Goal: Task Accomplishment & Management: Complete application form

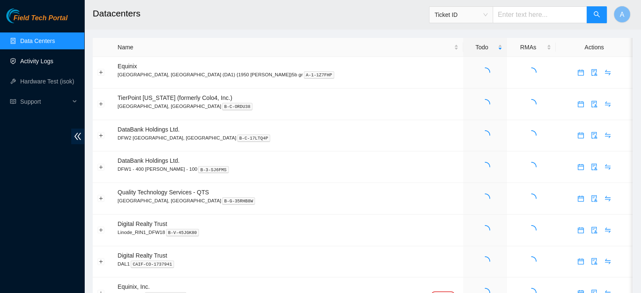
click at [41, 65] on link "Activity Logs" at bounding box center [36, 61] width 33 height 7
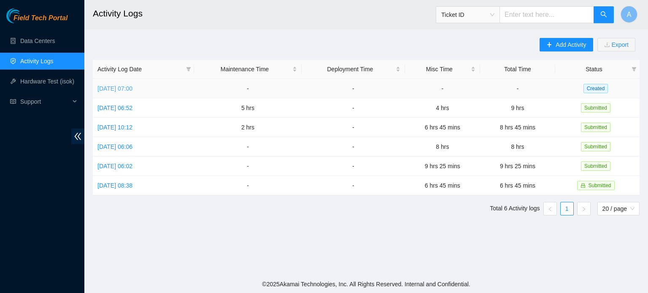
click at [132, 90] on link "[DATE] 07:00" at bounding box center [114, 88] width 35 height 7
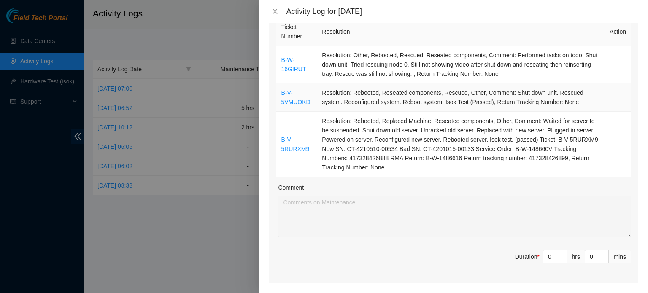
scroll to position [143, 0]
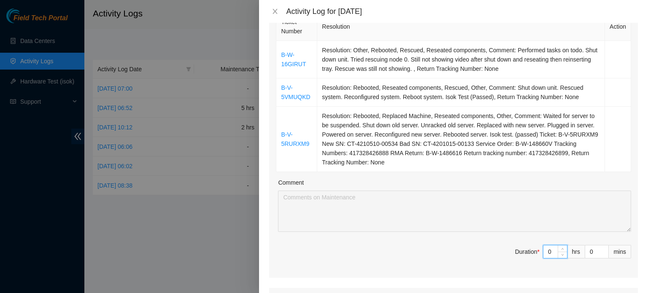
click at [550, 250] on input "0" at bounding box center [555, 251] width 24 height 13
type input "4"
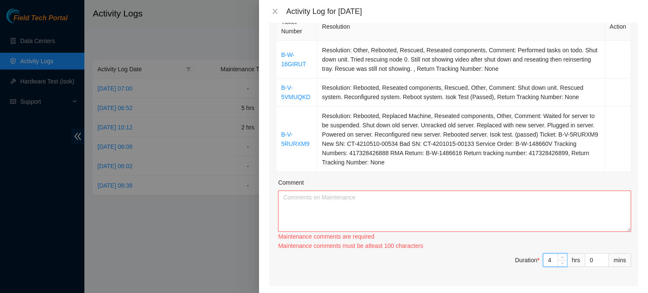
type input "4"
click at [434, 191] on textarea "Comment" at bounding box center [454, 211] width 353 height 41
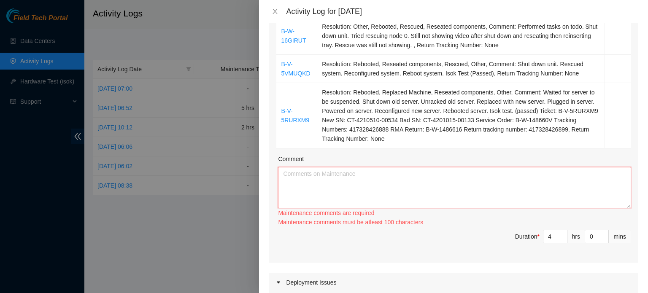
scroll to position [162, 0]
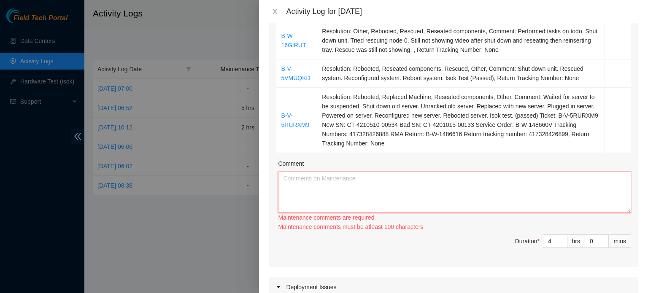
click at [420, 199] on textarea "Comment" at bounding box center [454, 192] width 353 height 41
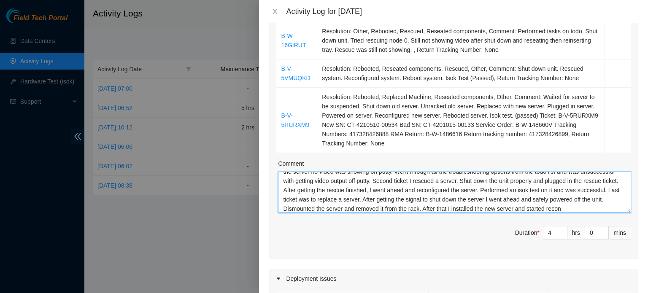
scroll to position [25, 0]
type textarea "Worked on three tickets for Tierpoint. First ticket I worked on was being able …"
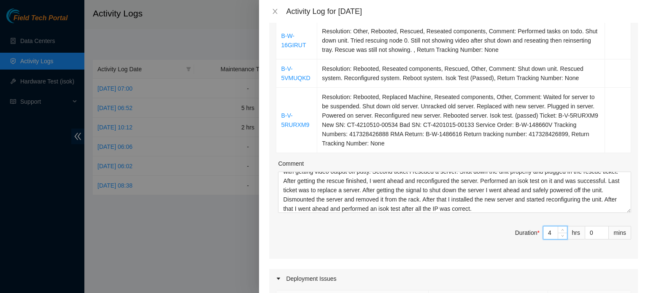
click at [551, 226] on input "4" at bounding box center [555, 232] width 24 height 13
type input "5"
click at [561, 229] on icon "up" at bounding box center [562, 230] width 3 height 3
click at [455, 240] on span "Duration * 5 hrs 0 mins" at bounding box center [453, 238] width 355 height 24
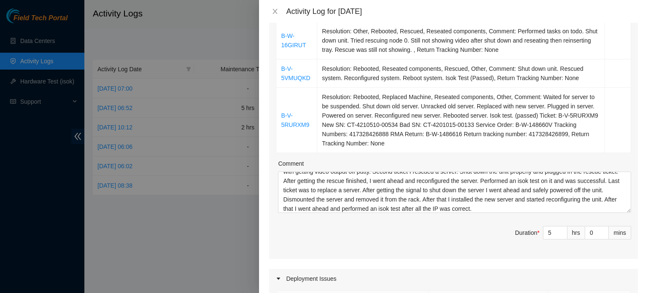
click at [455, 240] on span "Duration * 5 hrs 0 mins" at bounding box center [453, 238] width 355 height 24
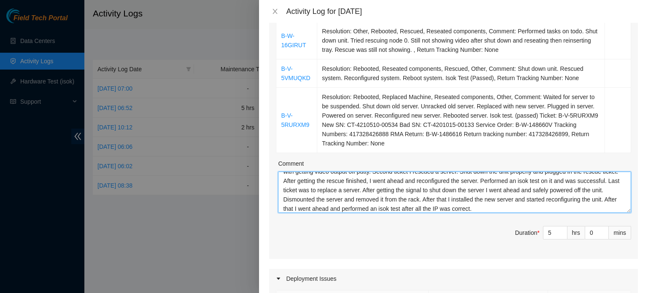
click at [548, 209] on textarea "Worked on three tickets for Tierpoint. First ticket I worked on was being able …" at bounding box center [454, 192] width 353 height 41
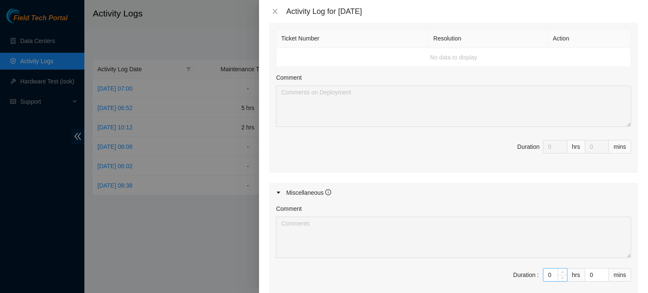
scroll to position [424, 0]
click at [561, 276] on icon "down" at bounding box center [562, 277] width 3 height 2
type textarea "Worked on three tickets for Tierpoint. First ticket I worked on was being able …"
type input "1"
type input "6"
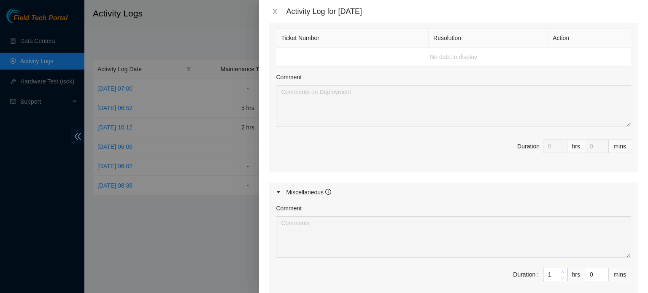
click at [559, 269] on span "Increase Value" at bounding box center [561, 272] width 9 height 8
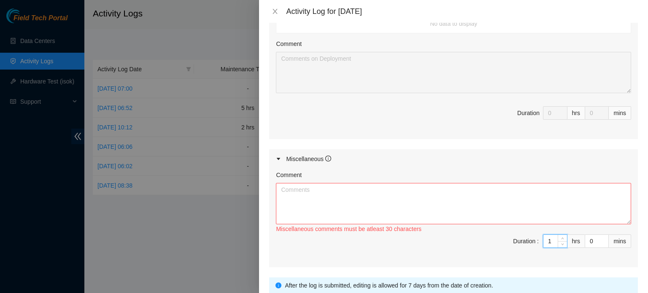
scroll to position [507, 0]
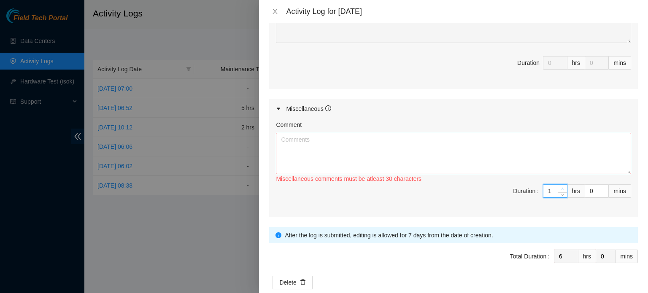
type input "2"
type input "7"
click at [557, 185] on span "Increase Value" at bounding box center [561, 189] width 9 height 8
type input "3"
type input "8"
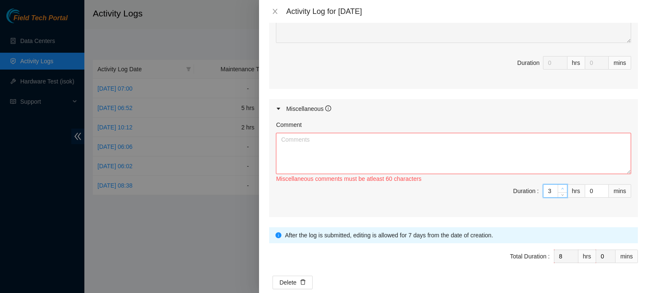
click at [557, 185] on span "Increase Value" at bounding box center [561, 189] width 9 height 8
type input "1"
click at [602, 187] on icon "up" at bounding box center [603, 188] width 3 height 3
type input "2"
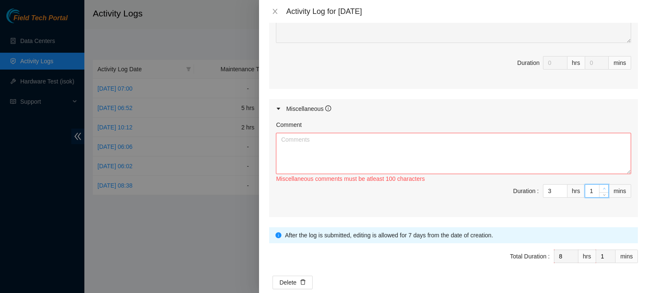
type input "2"
click at [602, 187] on icon "up" at bounding box center [603, 188] width 3 height 3
type input "3"
click at [602, 187] on icon "up" at bounding box center [603, 188] width 3 height 3
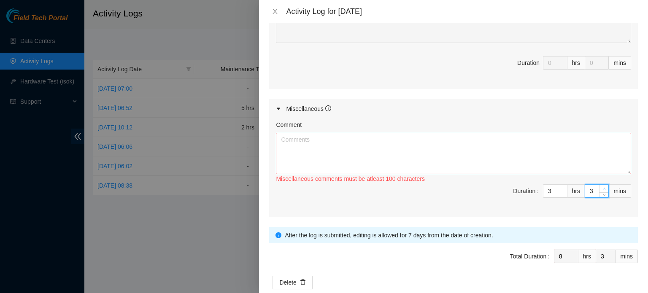
type input "4"
click at [602, 187] on icon "up" at bounding box center [603, 188] width 3 height 3
type input "5"
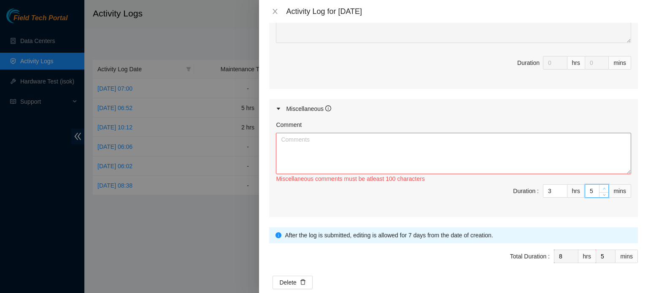
click at [602, 187] on icon "up" at bounding box center [603, 188] width 3 height 3
type input "6"
click at [602, 187] on icon "up" at bounding box center [603, 188] width 3 height 3
type input "7"
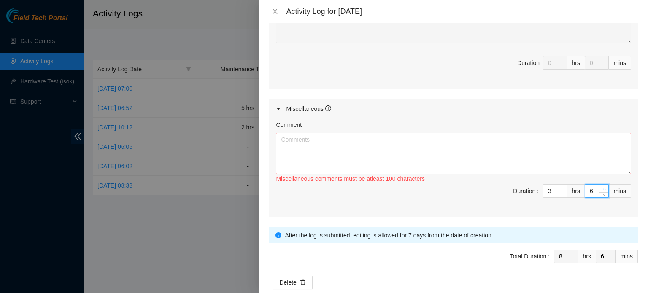
type input "7"
click at [602, 187] on icon "up" at bounding box center [603, 188] width 3 height 3
type input "8"
click at [602, 187] on icon "up" at bounding box center [603, 188] width 3 height 3
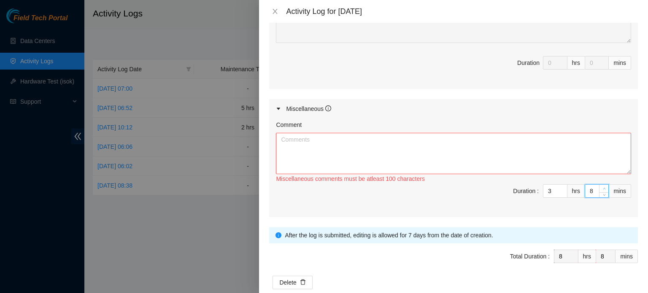
type input "9"
click at [602, 187] on icon "up" at bounding box center [603, 188] width 3 height 3
type input "10"
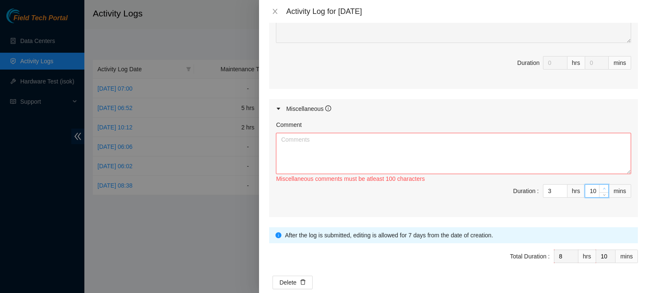
click at [602, 187] on icon "up" at bounding box center [603, 188] width 3 height 3
type input "11"
click at [602, 187] on icon "up" at bounding box center [603, 188] width 3 height 3
type input "12"
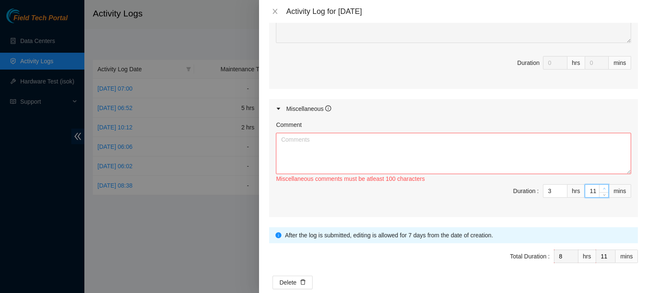
type input "12"
click at [602, 187] on icon "up" at bounding box center [603, 188] width 3 height 3
type input "13"
click at [602, 187] on icon "up" at bounding box center [603, 188] width 3 height 3
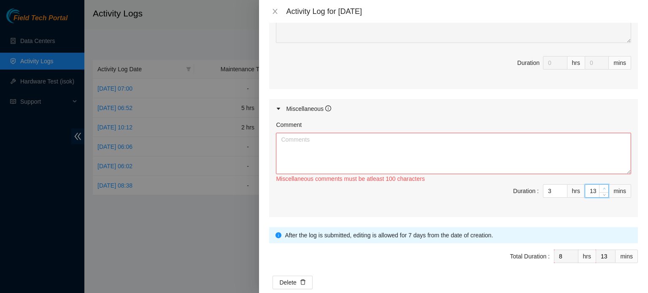
type input "14"
click at [602, 187] on icon "up" at bounding box center [603, 188] width 3 height 3
type input "15"
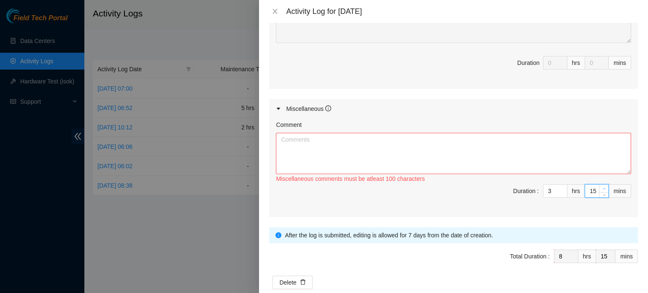
click at [602, 187] on icon "up" at bounding box center [603, 188] width 3 height 3
type input "16"
click at [602, 187] on icon "up" at bounding box center [603, 188] width 3 height 3
type input "17"
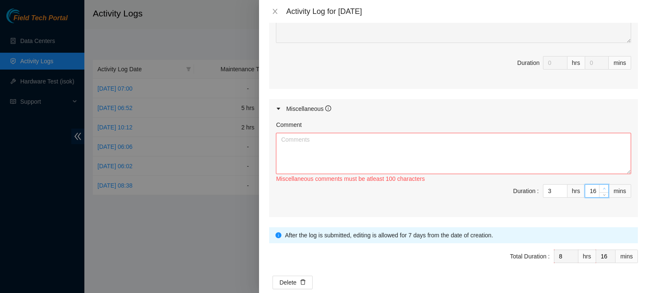
type input "17"
click at [602, 187] on icon "up" at bounding box center [603, 188] width 3 height 3
type input "18"
click at [602, 187] on icon "up" at bounding box center [603, 188] width 3 height 3
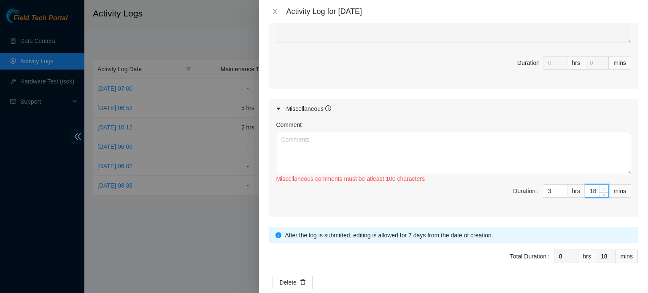
type input "19"
click at [602, 187] on icon "up" at bounding box center [603, 188] width 3 height 3
type input "20"
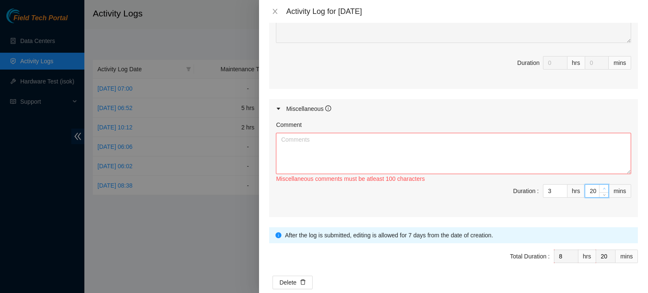
click at [602, 187] on icon "up" at bounding box center [603, 188] width 3 height 3
type input "21"
click at [602, 187] on icon "up" at bounding box center [603, 188] width 3 height 3
type input "22"
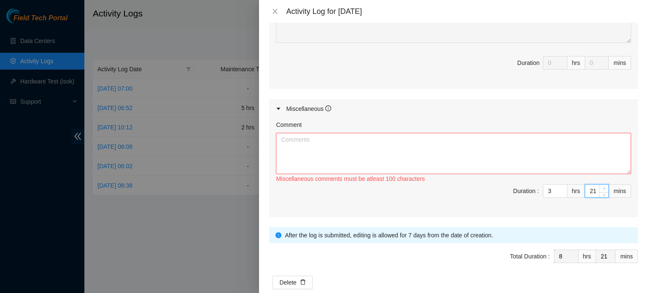
type input "22"
click at [602, 187] on icon "up" at bounding box center [603, 188] width 3 height 3
type input "23"
click at [602, 187] on icon "up" at bounding box center [603, 188] width 3 height 3
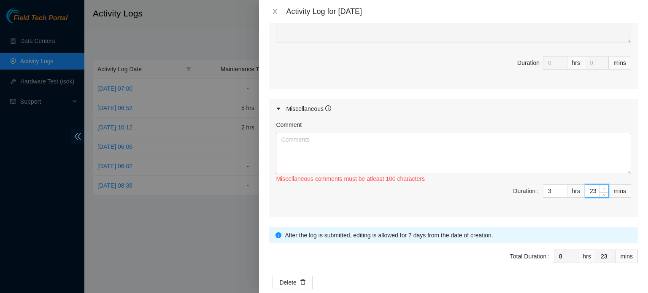
type input "24"
click at [602, 187] on icon "up" at bounding box center [603, 188] width 3 height 3
type input "25"
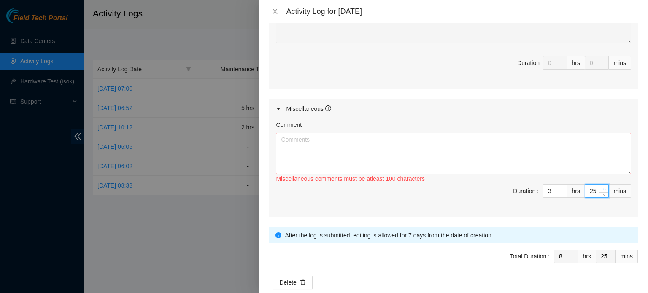
click at [602, 187] on icon "up" at bounding box center [603, 188] width 3 height 3
click at [484, 133] on textarea "Comment" at bounding box center [453, 153] width 355 height 41
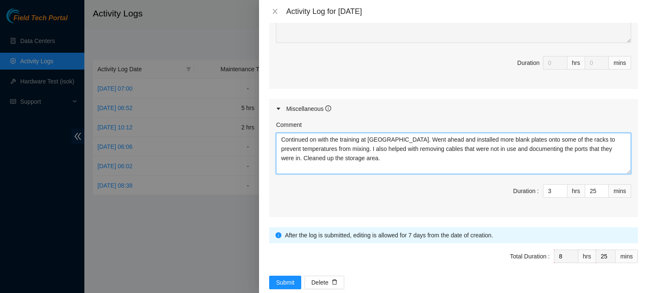
scroll to position [521, 0]
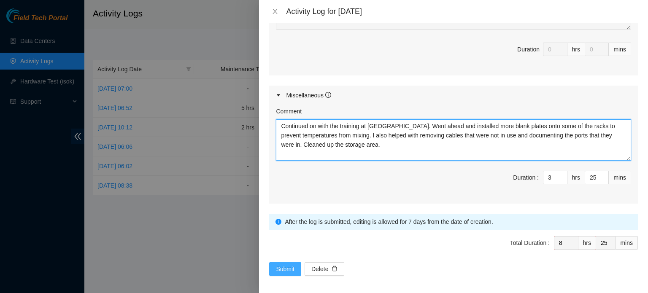
type textarea "Continued on with the training at [GEOGRAPHIC_DATA]. Went ahead and installed m…"
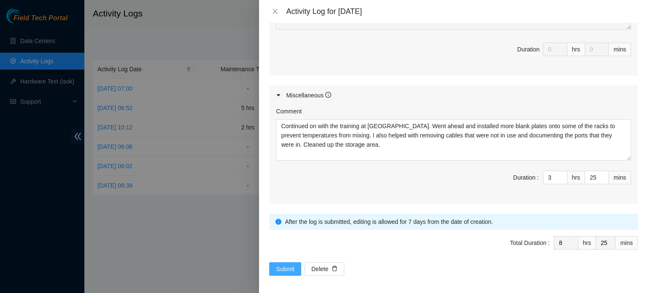
click at [282, 264] on span "Submit" at bounding box center [285, 268] width 19 height 9
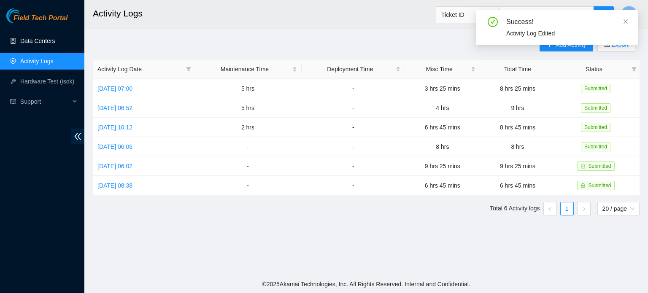
click at [55, 44] on link "Data Centers" at bounding box center [37, 41] width 35 height 7
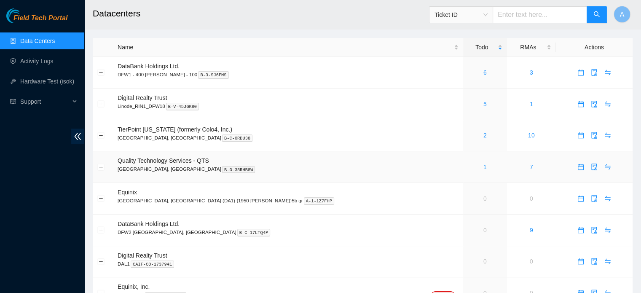
click at [484, 165] on link "1" at bounding box center [485, 167] width 3 height 7
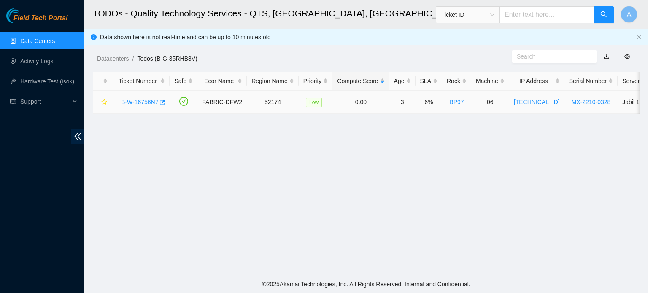
click at [147, 100] on link "B-W-16756N7" at bounding box center [139, 102] width 37 height 7
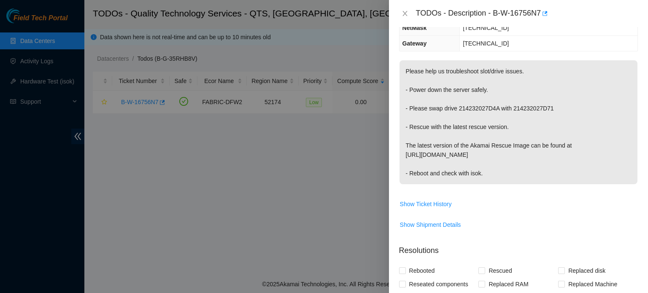
scroll to position [119, 0]
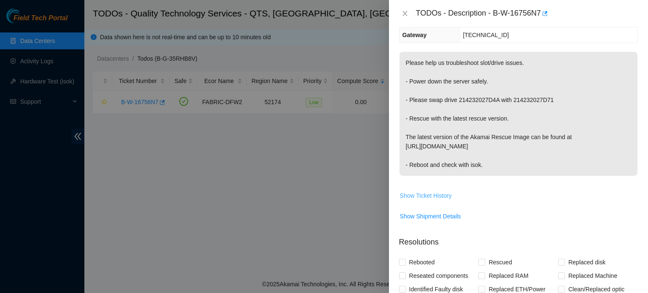
click at [432, 194] on span "Show Ticket History" at bounding box center [426, 195] width 52 height 9
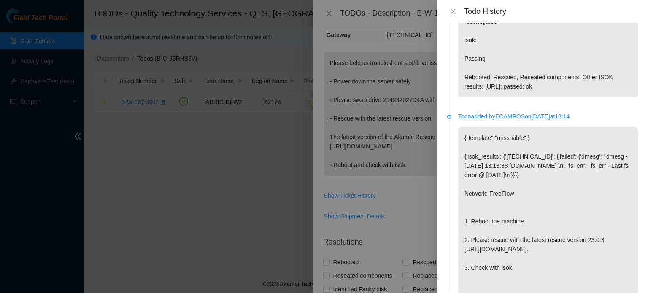
scroll to position [416, 0]
drag, startPoint x: 485, startPoint y: 177, endPoint x: 484, endPoint y: 209, distance: 32.5
click at [484, 209] on p "{"template":"unsshable" } {'isok_results': {'[TECHNICAL_ID]': {'failed': {'dmes…" at bounding box center [548, 216] width 180 height 180
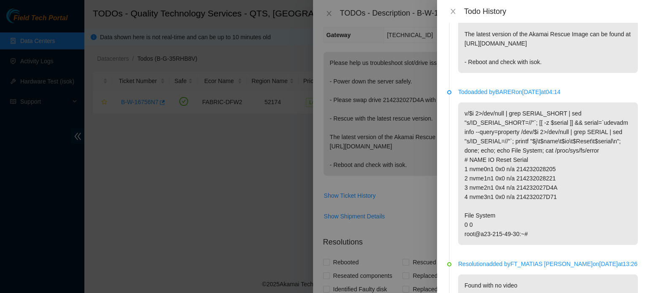
scroll to position [0, 0]
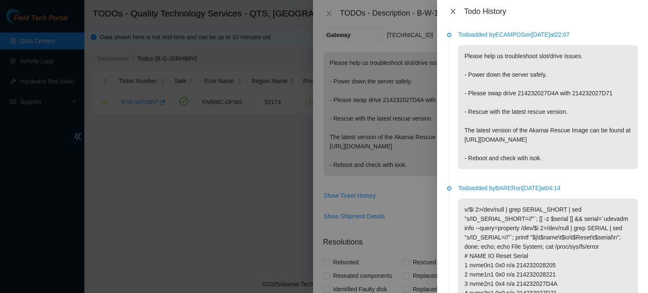
click at [450, 13] on icon "close" at bounding box center [452, 11] width 7 height 7
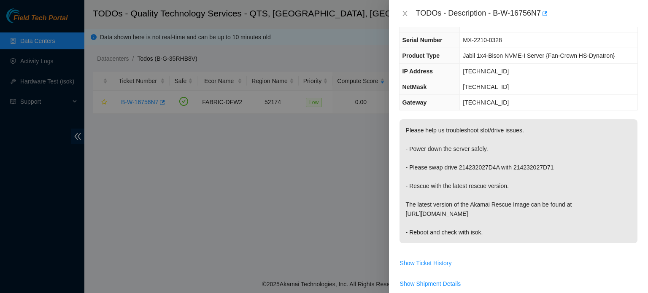
scroll to position [52, 0]
